Goal: Task Accomplishment & Management: Use online tool/utility

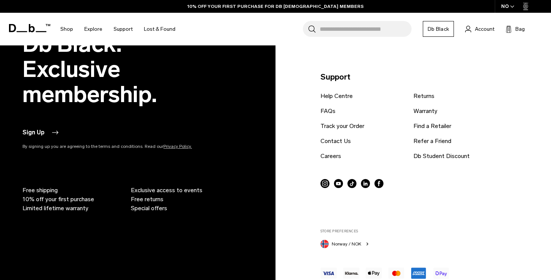
scroll to position [1832, 0]
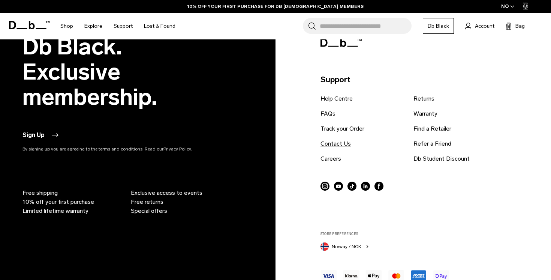
click at [338, 143] on link "Contact Us" at bounding box center [335, 143] width 30 height 9
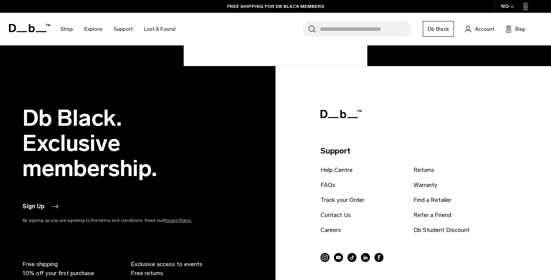
scroll to position [373, 0]
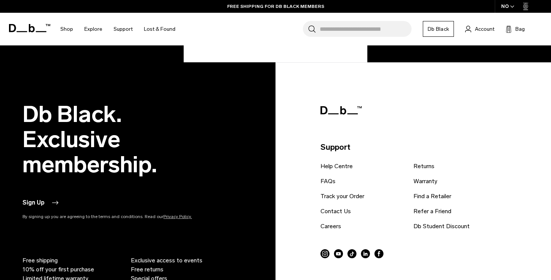
click at [427, 170] on ul "Help Centre FAQs Track your Order Contact Us Careers Returns Warranty Find a Re…" at bounding box center [410, 198] width 180 height 75
click at [427, 169] on link "Returns" at bounding box center [423, 165] width 21 height 9
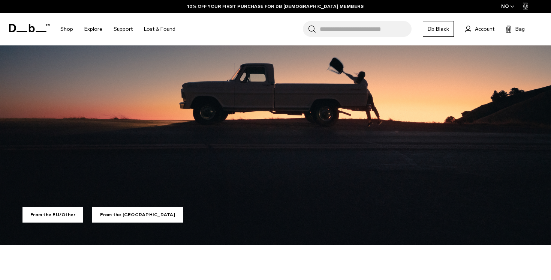
scroll to position [142, 0]
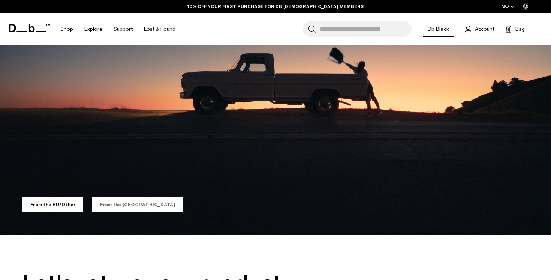
click at [118, 204] on link "From the US" at bounding box center [137, 204] width 91 height 16
click at [107, 199] on link "From the US" at bounding box center [137, 204] width 91 height 16
click at [55, 208] on link "From the EU/Other" at bounding box center [52, 204] width 61 height 16
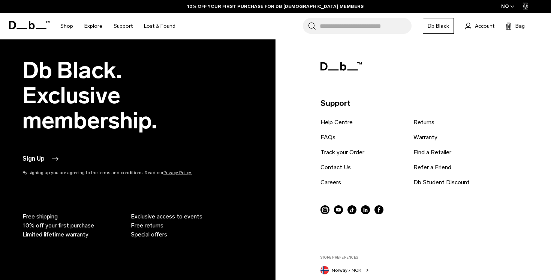
scroll to position [1803, 0]
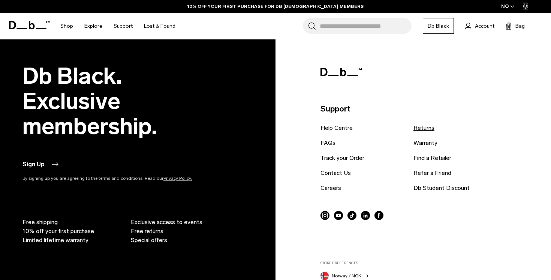
click at [425, 129] on link "Returns" at bounding box center [423, 127] width 21 height 9
